Goal: Transaction & Acquisition: Download file/media

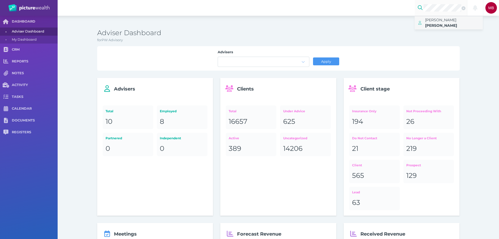
click at [447, 22] on span "[PERSON_NAME]" at bounding box center [440, 20] width 31 height 5
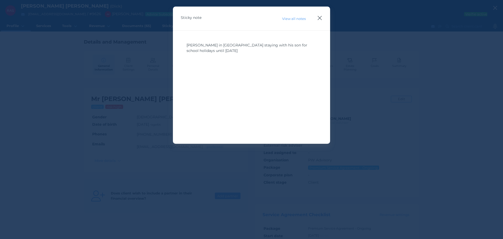
click at [319, 19] on icon "button" at bounding box center [319, 18] width 5 height 7
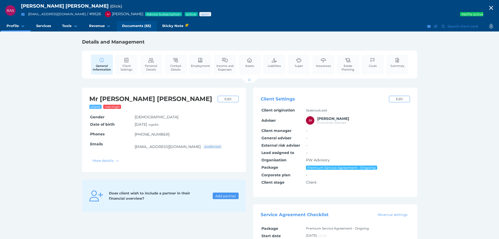
click at [129, 28] on link "Documents (65)" at bounding box center [137, 26] width 40 height 10
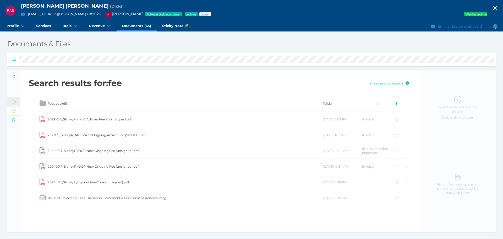
click at [120, 119] on td "20221010_SlaneyR - MLC Adviser Fee Form signed.pdf" at bounding box center [184, 119] width 275 height 16
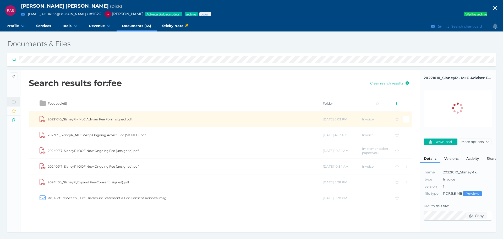
click at [457, 111] on icon "20221010_SlaneyR - MLC Adviser Fee Form signed.pdf" at bounding box center [458, 108] width 12 height 12
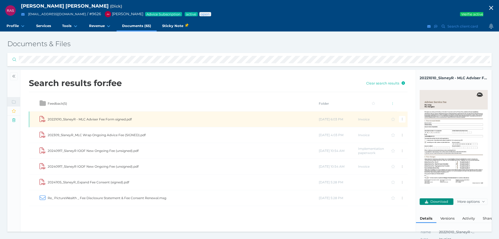
click at [446, 202] on span "Download" at bounding box center [440, 201] width 21 height 4
click at [489, 8] on span "button" at bounding box center [492, 8] width 16 height 7
